Goal: Task Accomplishment & Management: Complete application form

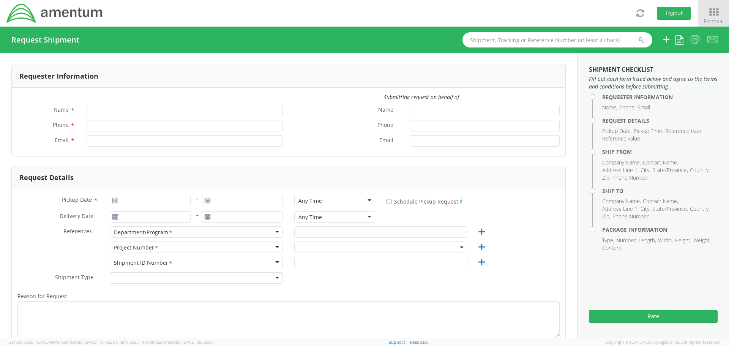
type input "[PERSON_NAME]"
type input "[PHONE_NUMBER]"
type input "[PERSON_NAME][EMAIL_ADDRESS][PERSON_NAME][DOMAIN_NAME]"
select select "7236.04.OVHD.00.000000.00"
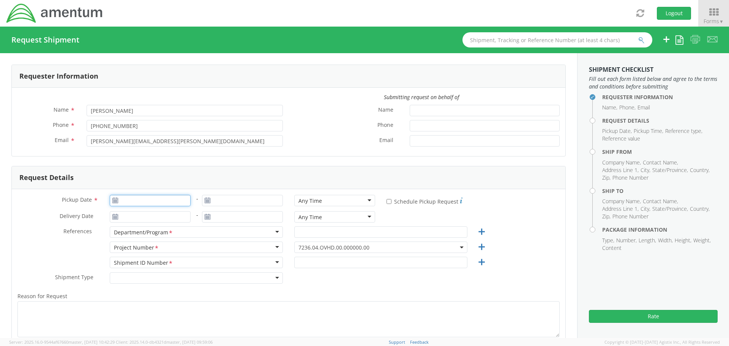
click at [132, 200] on input "Pickup Date *" at bounding box center [150, 200] width 81 height 11
type input "[DATE]"
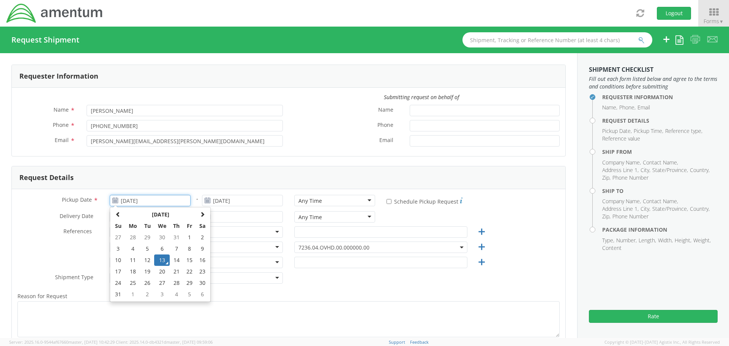
click at [163, 260] on td "13" at bounding box center [162, 259] width 16 height 11
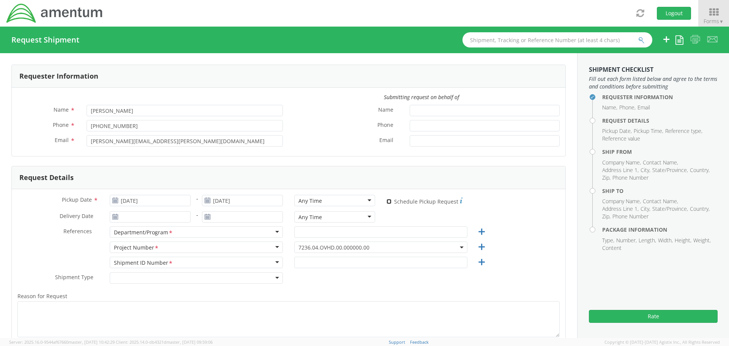
click at [386, 202] on input "* Schedule Pickup Request" at bounding box center [388, 201] width 5 height 5
checkbox input "true"
click at [338, 233] on input "text" at bounding box center [380, 231] width 173 height 11
type input "Eglin Recompete II"
click at [343, 262] on input "text" at bounding box center [380, 262] width 173 height 11
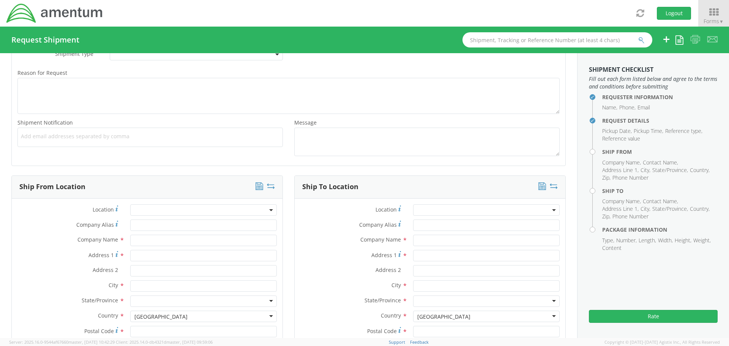
scroll to position [228, 0]
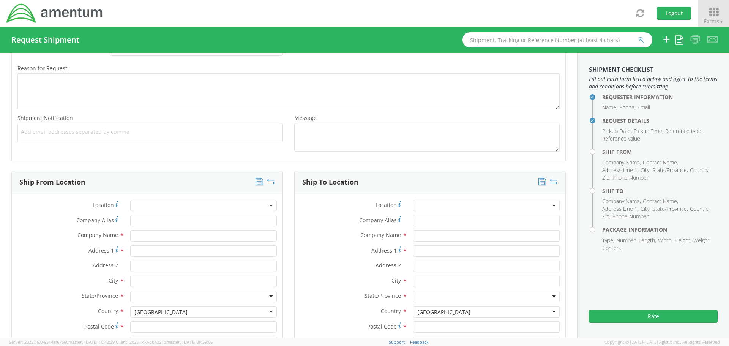
type input "24-Flashlight-Phase"
click at [150, 236] on input "text" at bounding box center [203, 235] width 146 height 11
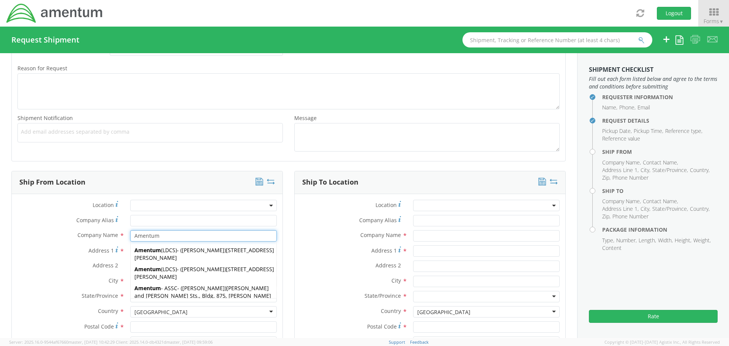
type input "Amentum"
click at [50, 258] on div "Address 1 *" at bounding box center [147, 252] width 271 height 15
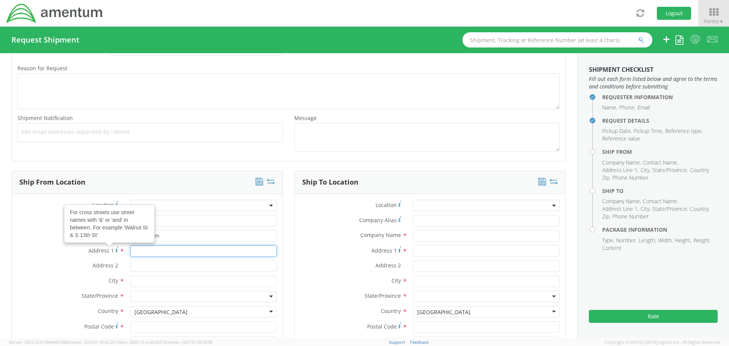
click at [141, 251] on input "Address 1 For cross streets use street names with '&' or 'and' in between. For …" at bounding box center [203, 250] width 146 height 11
type input "[STREET_ADDRESS]"
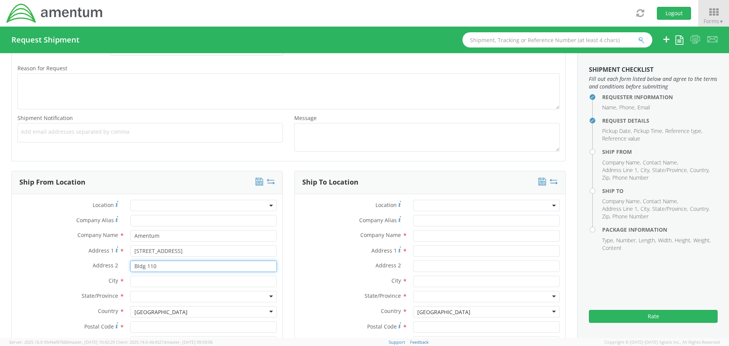
type input "Bldg 110"
type input "[GEOGRAPHIC_DATA]"
type input "F"
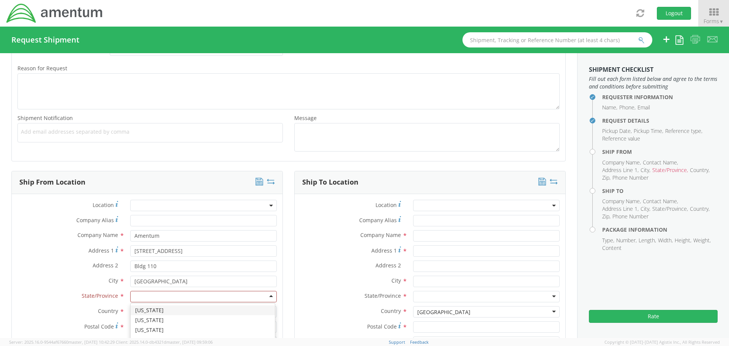
click at [161, 293] on div at bounding box center [203, 296] width 146 height 11
type input "f"
click at [160, 320] on div "Country * [GEOGRAPHIC_DATA] [GEOGRAPHIC_DATA] [GEOGRAPHIC_DATA] [GEOGRAPHIC_DAT…" at bounding box center [147, 313] width 271 height 15
click at [172, 324] on input "Postal Code *" at bounding box center [203, 326] width 146 height 11
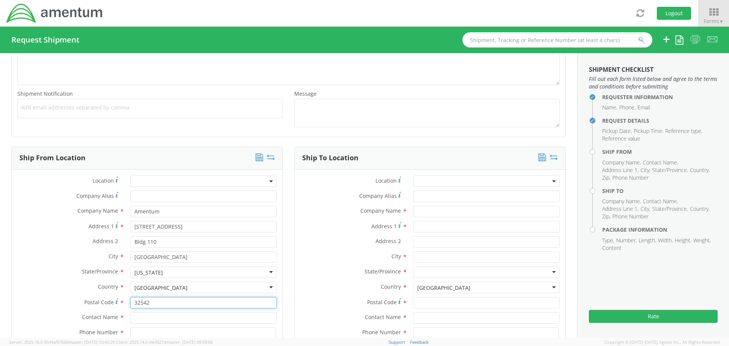
scroll to position [266, 0]
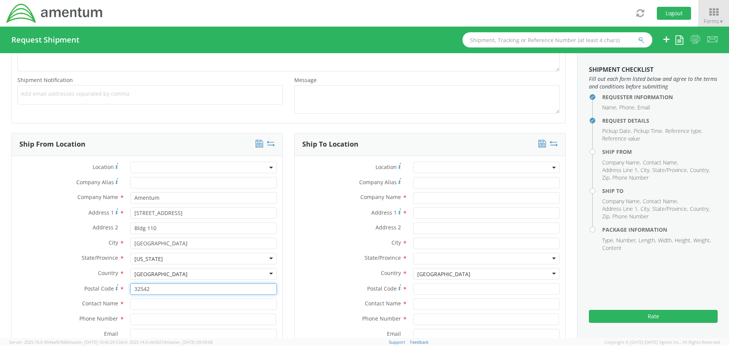
type input "32542"
click at [181, 303] on input "text" at bounding box center [203, 303] width 146 height 11
type input "s"
type input "[PERSON_NAME]"
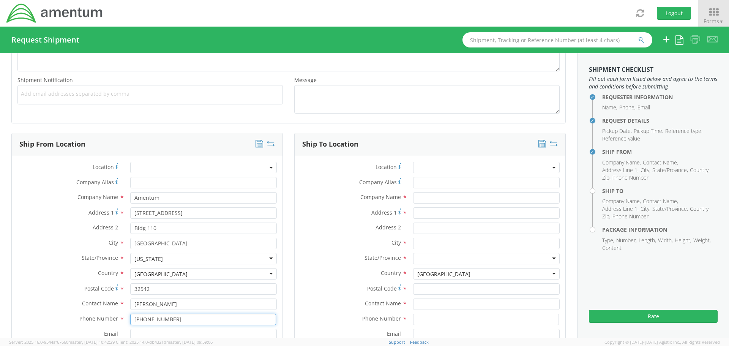
scroll to position [342, 0]
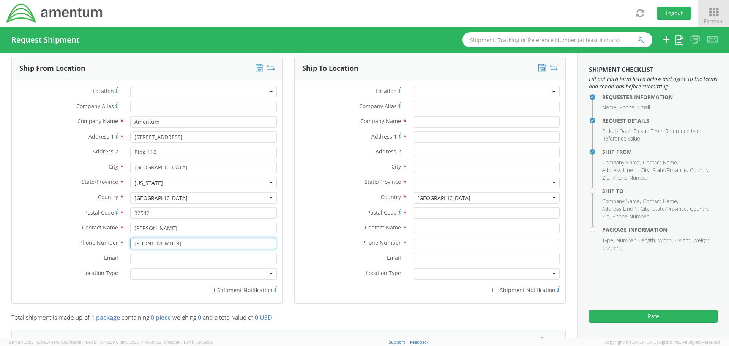
type input "[PHONE_NUMBER]"
click at [161, 258] on input "Email *" at bounding box center [203, 258] width 146 height 11
type input "[PERSON_NAME][EMAIL_ADDRESS][PERSON_NAME][DOMAIN_NAME]"
click at [259, 270] on div at bounding box center [203, 273] width 146 height 11
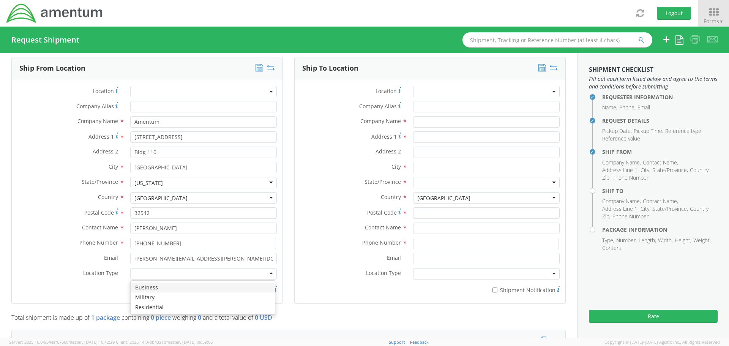
click at [46, 241] on label "Phone Number *" at bounding box center [68, 243] width 113 height 10
click at [252, 276] on div at bounding box center [203, 273] width 146 height 11
click at [438, 123] on input "text" at bounding box center [486, 121] width 146 height 11
type input "Streamlight Inc."
click at [452, 137] on input "Address 1 *" at bounding box center [486, 136] width 146 height 11
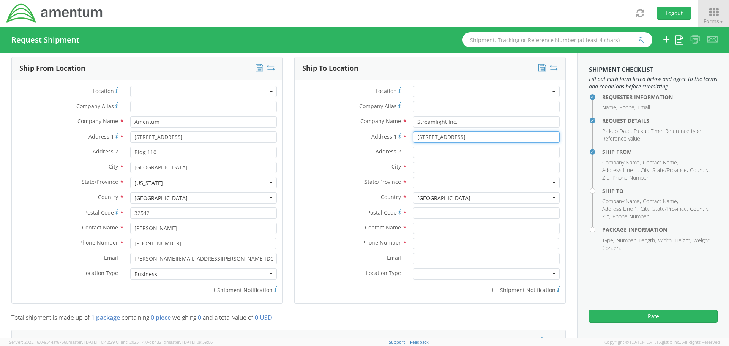
type input "[STREET_ADDRESS]"
click at [461, 150] on input "Address 2 *" at bounding box center [486, 151] width 146 height 11
type input "Suite 100"
click at [473, 165] on input "text" at bounding box center [486, 167] width 146 height 11
type input "[GEOGRAPHIC_DATA]"
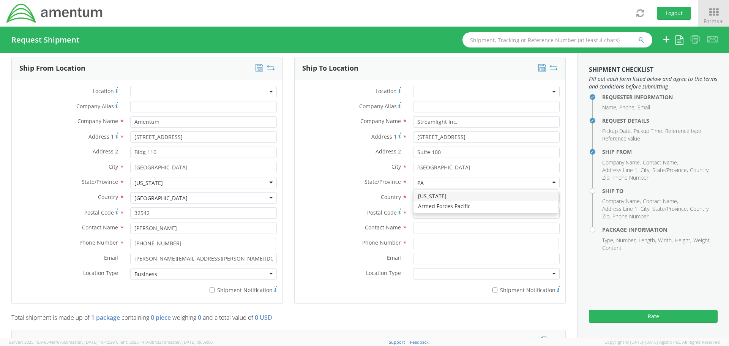
type input "P"
click at [453, 212] on input "Postal Code *" at bounding box center [486, 212] width 146 height 11
type input "19403-3996"
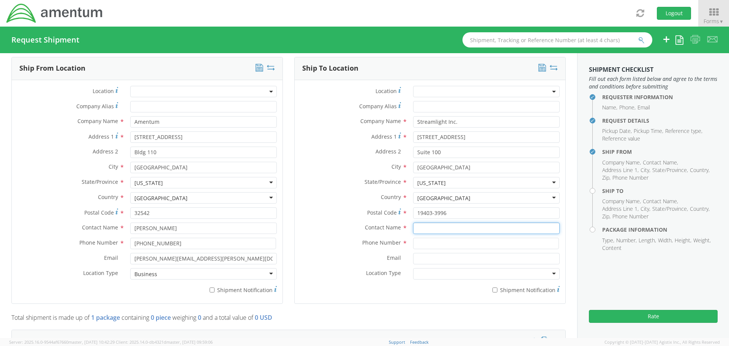
click at [429, 227] on input "text" at bounding box center [486, 227] width 146 height 11
type input "Warranty Repair"
click at [471, 241] on input at bounding box center [486, 243] width 146 height 11
type input "[PHONE_NUMBER]"
click at [331, 261] on label "Email *" at bounding box center [351, 258] width 113 height 10
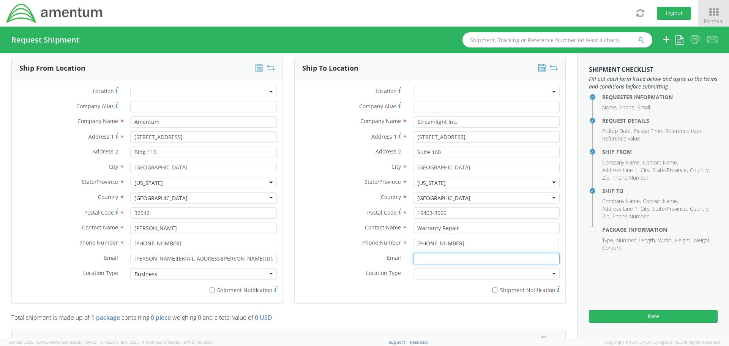
click at [413, 261] on input "Email *" at bounding box center [486, 258] width 146 height 11
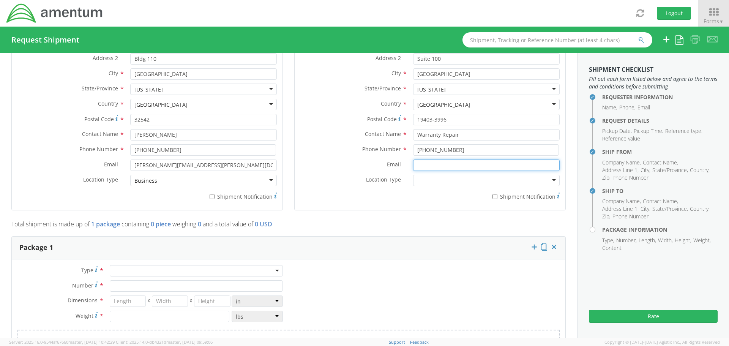
scroll to position [455, 0]
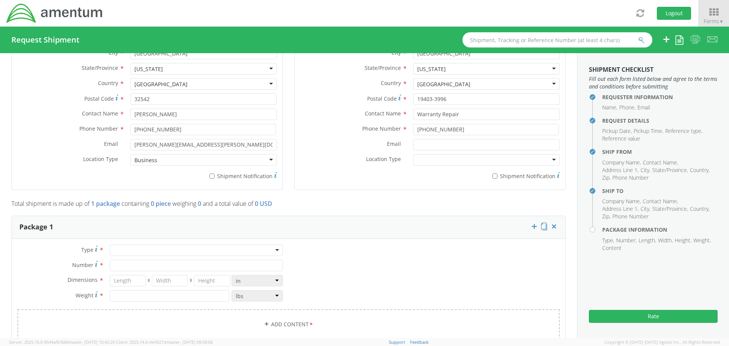
click at [227, 252] on div at bounding box center [196, 249] width 173 height 11
click at [190, 265] on input "Number *" at bounding box center [196, 265] width 173 height 11
type input "1"
click at [126, 277] on input "number" at bounding box center [128, 280] width 36 height 11
type input "8.5"
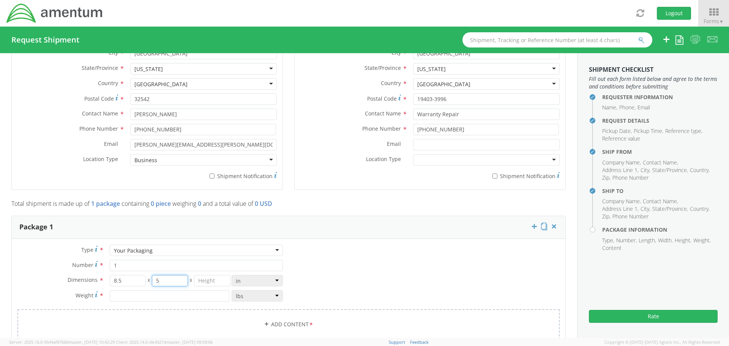
type input "5"
type input "4"
click at [179, 295] on input "number" at bounding box center [170, 295] width 120 height 11
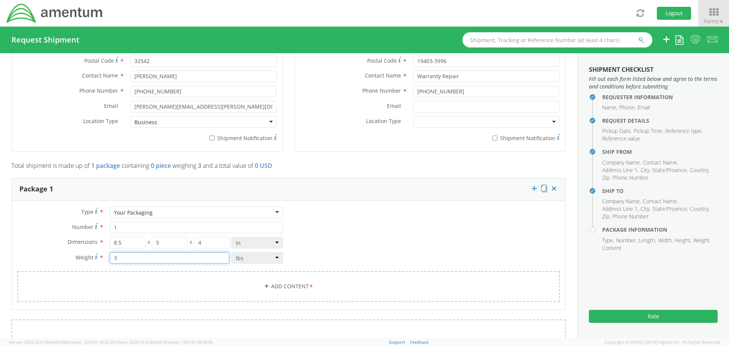
scroll to position [607, 0]
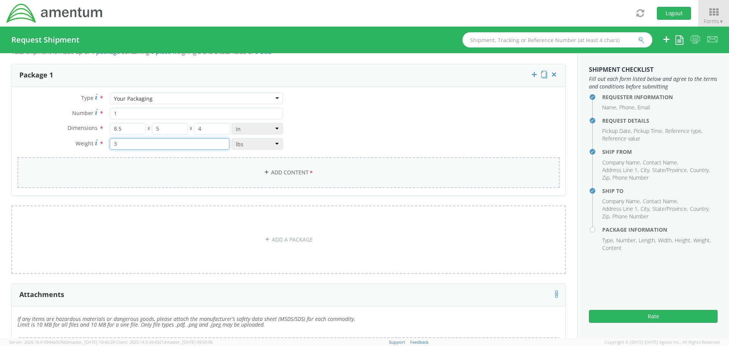
type input "3"
click at [298, 169] on link "Add Content *" at bounding box center [288, 172] width 542 height 31
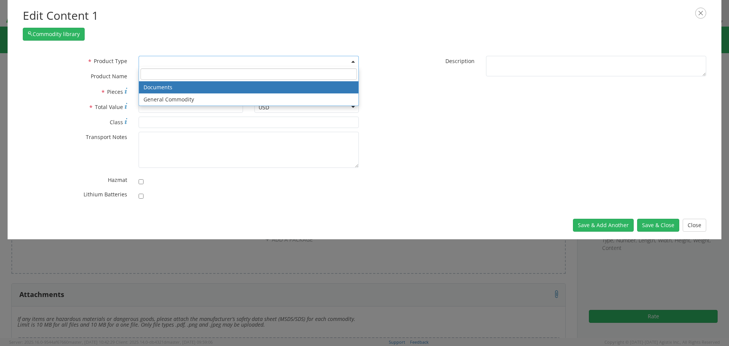
click at [170, 59] on span at bounding box center [249, 61] width 220 height 11
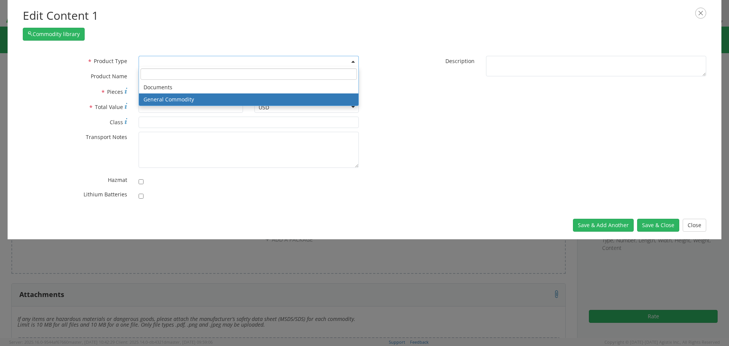
select select "COMMODITY"
type input "General Commodity"
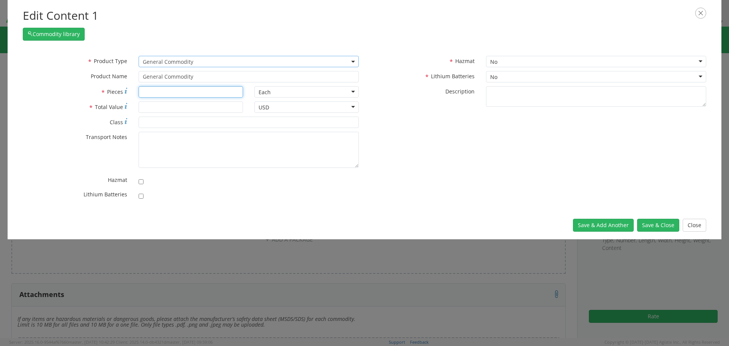
click at [145, 91] on input "* Pieces" at bounding box center [191, 91] width 104 height 11
type input "1"
click at [146, 104] on input "* Total Value" at bounding box center [191, 106] width 104 height 11
type input "100"
click at [662, 227] on button "Save & Close" at bounding box center [658, 225] width 42 height 13
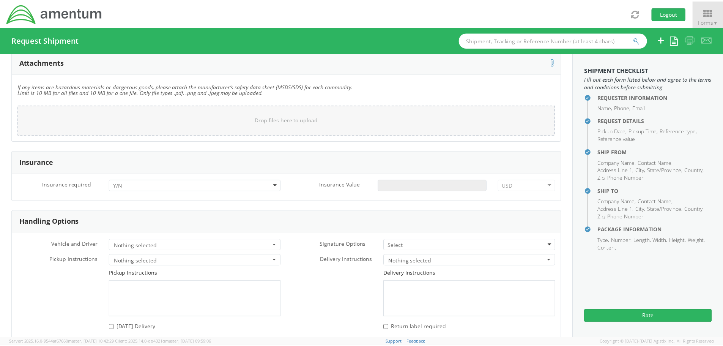
scroll to position [989, 0]
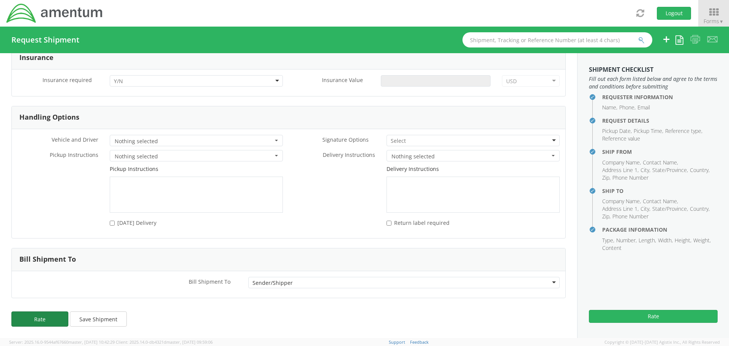
click at [27, 319] on button "Rate" at bounding box center [39, 318] width 57 height 15
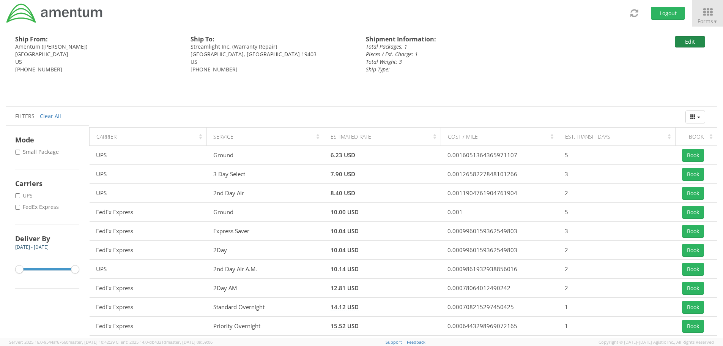
click at [691, 44] on button "Edit" at bounding box center [690, 41] width 30 height 11
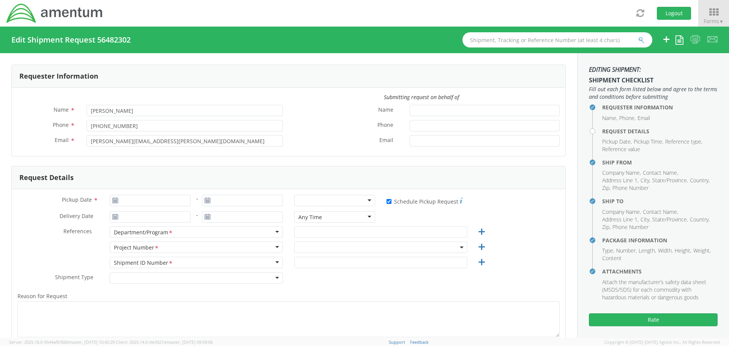
type input "[DATE]"
checkbox input "true"
type input "Eglin Recompete II"
type input "24-Flashlight-Phase"
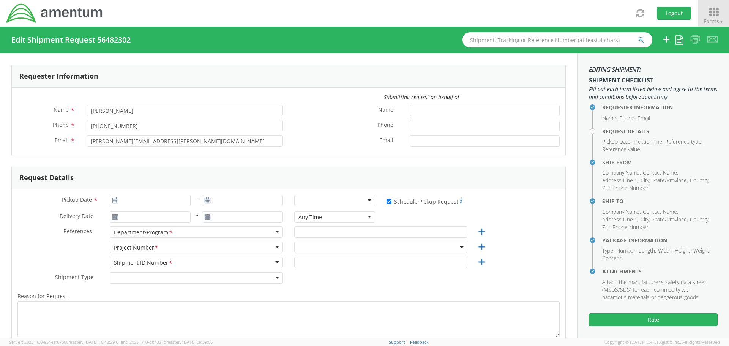
select select
type input "Amentum"
type input "[STREET_ADDRESS]"
type input "Bldg 110"
type input "[GEOGRAPHIC_DATA]"
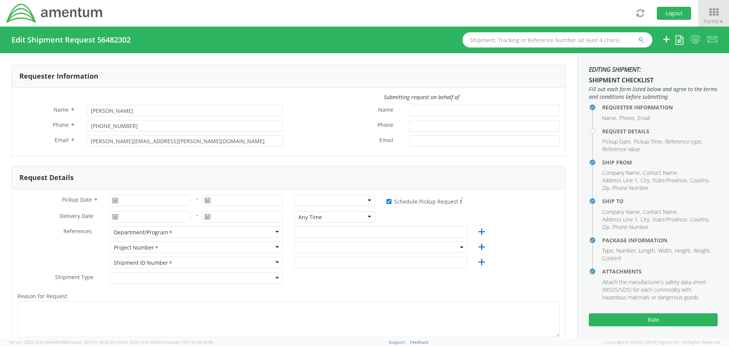
type input "32542"
type input "[PERSON_NAME]"
type input "[PHONE_NUMBER]"
type input "[PERSON_NAME][EMAIL_ADDRESS][PERSON_NAME][DOMAIN_NAME]"
select select
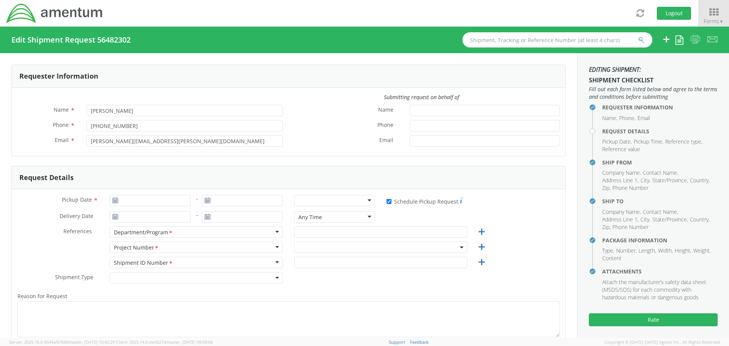
type input "Streamlight Inc."
type input "[STREET_ADDRESS]"
type input "Suite 100"
type input "[GEOGRAPHIC_DATA]"
type input "19403"
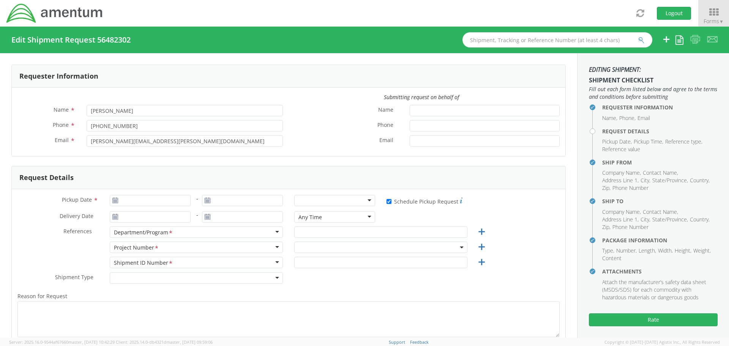
type input "Warranty Repair"
type input "[PHONE_NUMBER]"
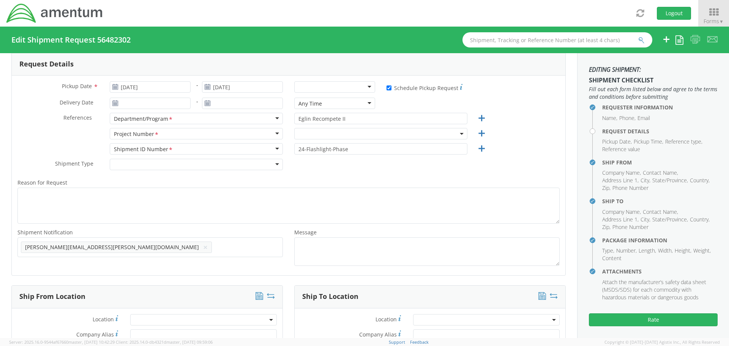
scroll to position [114, 0]
select select "7236.04.OVHD.00.000000.00"
click at [331, 134] on span "7236.04.OVHD.00.000000.00" at bounding box center [380, 133] width 165 height 7
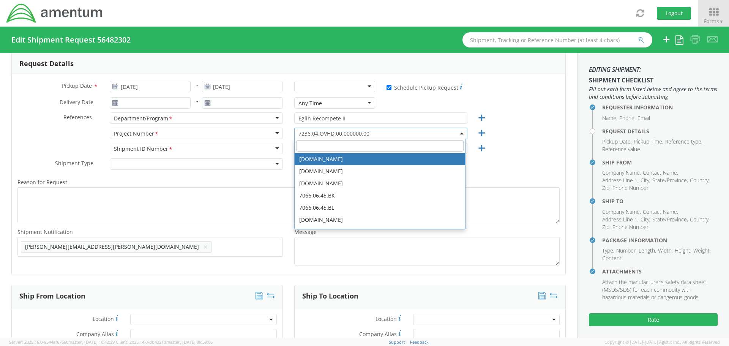
click at [315, 134] on span "7236.04.OVHD.00.000000.00" at bounding box center [380, 133] width 165 height 7
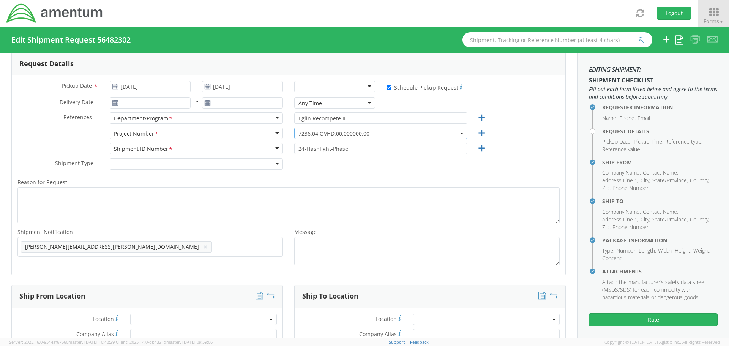
click at [376, 134] on span "7236.04.OVHD.00.000000.00" at bounding box center [380, 133] width 165 height 7
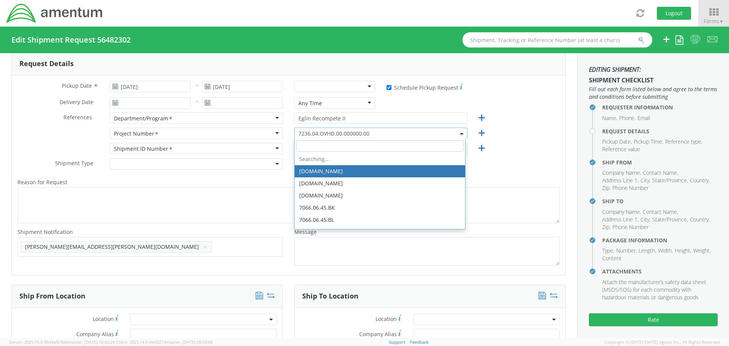
click at [376, 134] on span "7236.04.OVHD.00.000000.00" at bounding box center [380, 133] width 165 height 7
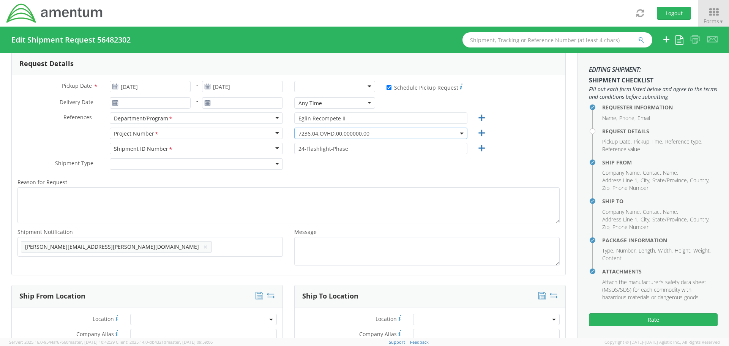
click at [376, 134] on span "7236.04.OVHD.00.000000.00" at bounding box center [380, 133] width 165 height 7
drag, startPoint x: 376, startPoint y: 134, endPoint x: 266, endPoint y: 132, distance: 109.3
click at [266, 132] on div "Project Number <span class="required">*</span> Project Number * Account Type Ac…" at bounding box center [288, 135] width 553 height 15
click at [455, 136] on span "7236.04.OVHD.00.000000.00" at bounding box center [380, 133] width 165 height 7
click at [485, 81] on div "* Schedule Pickup Request" at bounding box center [472, 87] width 173 height 13
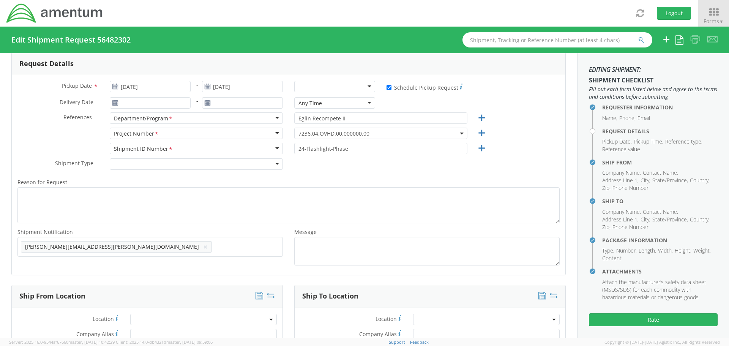
click at [382, 134] on span "7236.04.OVHD.00.000000.00" at bounding box center [380, 133] width 165 height 7
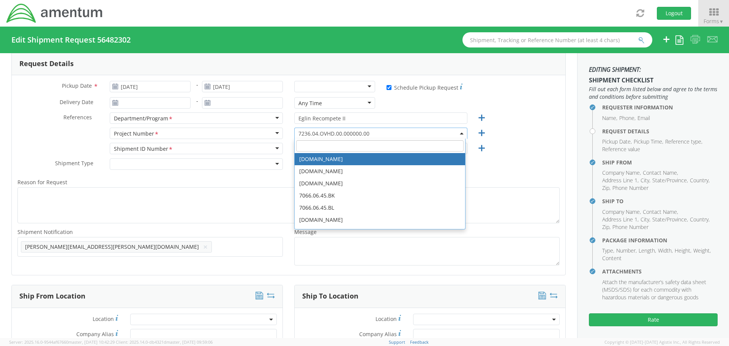
click at [365, 146] on input "search" at bounding box center [379, 145] width 167 height 11
type input "7236.05.o"
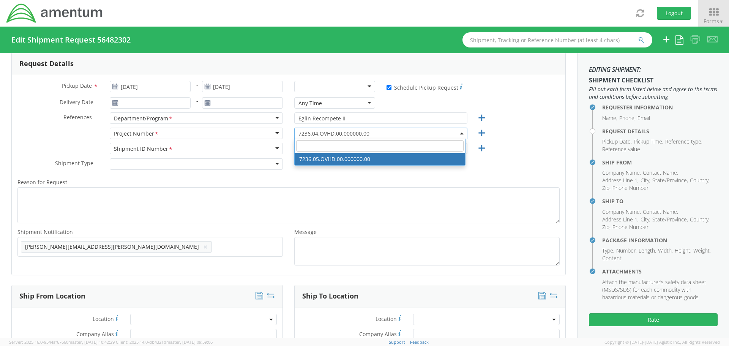
select select "7236.05.OVHD.00.000000.00"
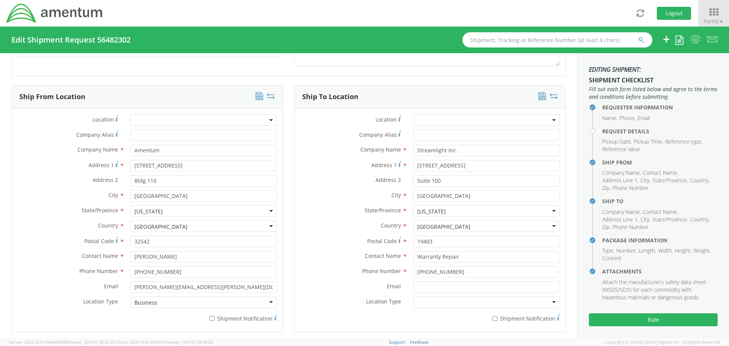
scroll to position [342, 0]
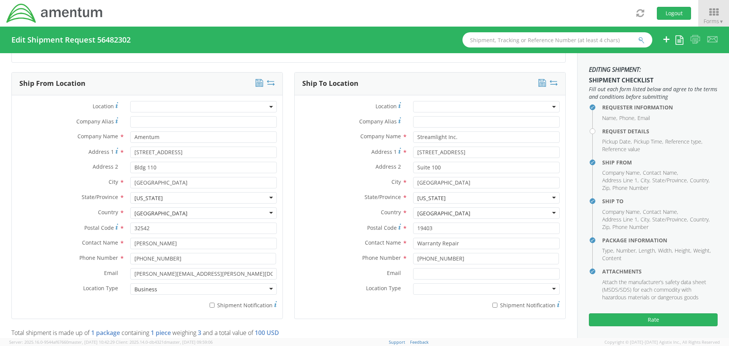
click at [544, 291] on div at bounding box center [486, 288] width 146 height 11
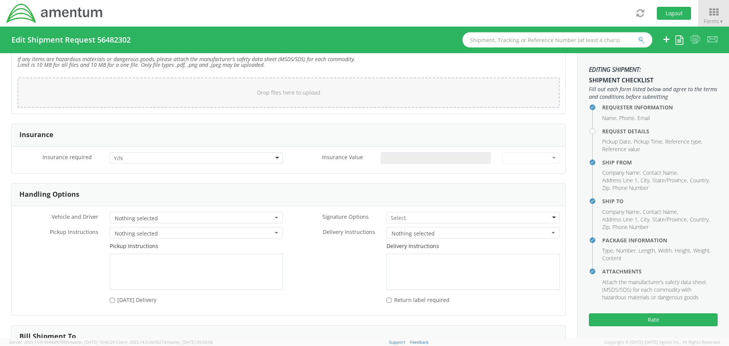
scroll to position [1004, 0]
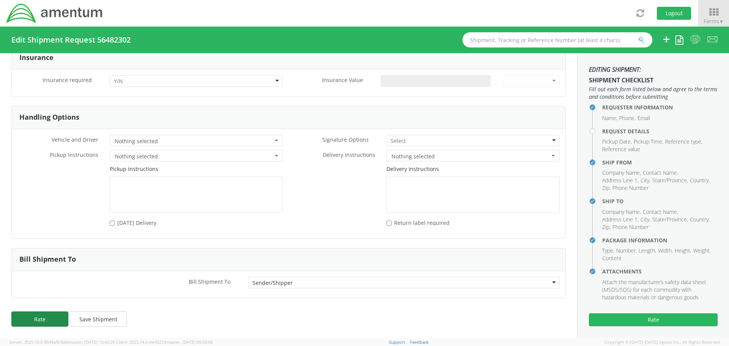
click at [38, 321] on button "Rate" at bounding box center [39, 318] width 57 height 15
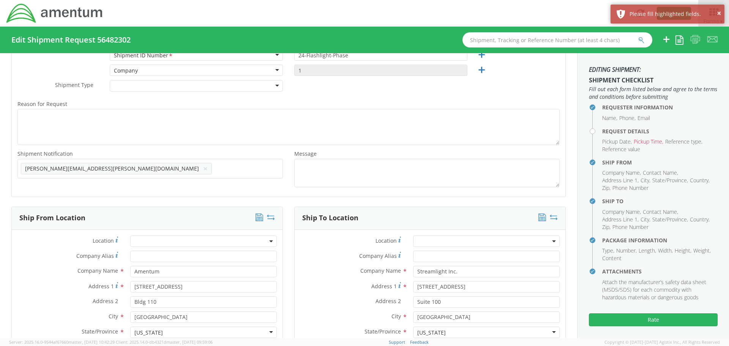
scroll to position [0, 0]
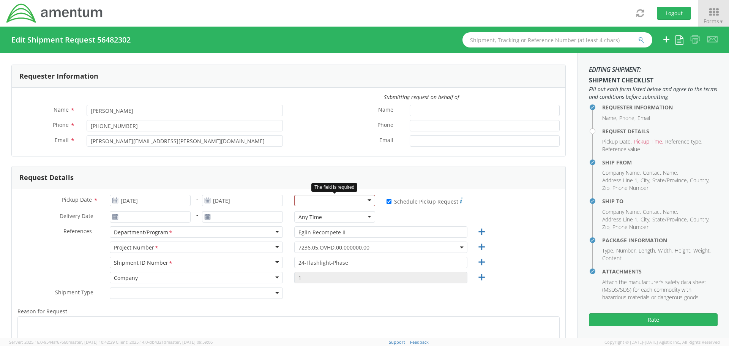
click at [364, 203] on div at bounding box center [334, 200] width 81 height 11
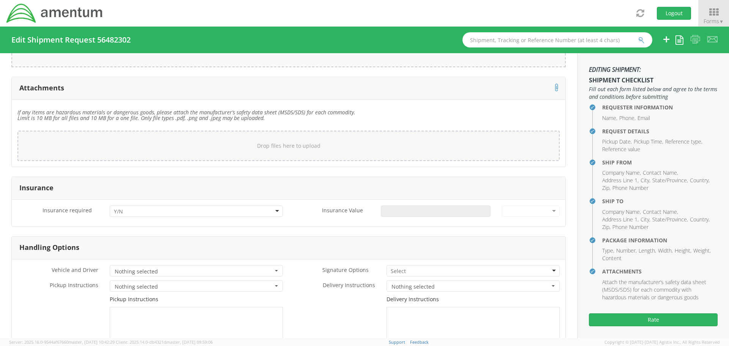
scroll to position [987, 0]
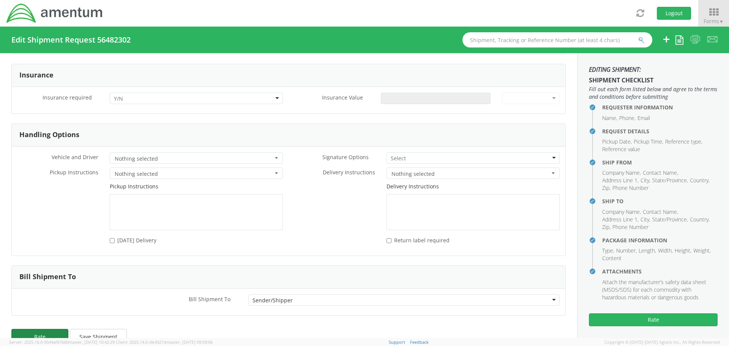
click at [43, 334] on button "Rate" at bounding box center [39, 336] width 57 height 15
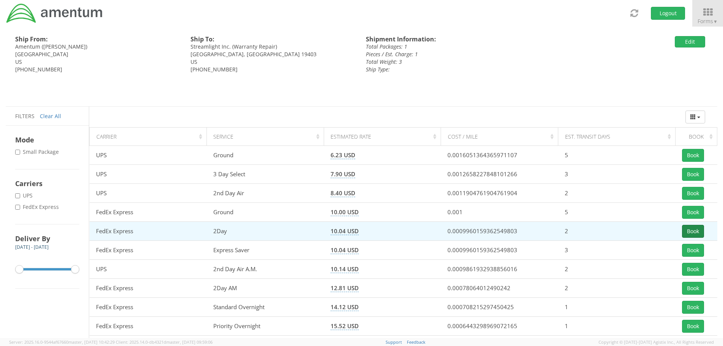
click at [693, 230] on button "Book" at bounding box center [693, 231] width 22 height 13
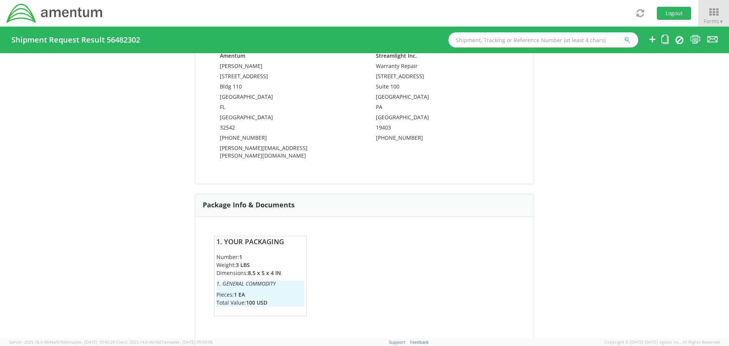
scroll to position [503, 0]
